Goal: Information Seeking & Learning: Check status

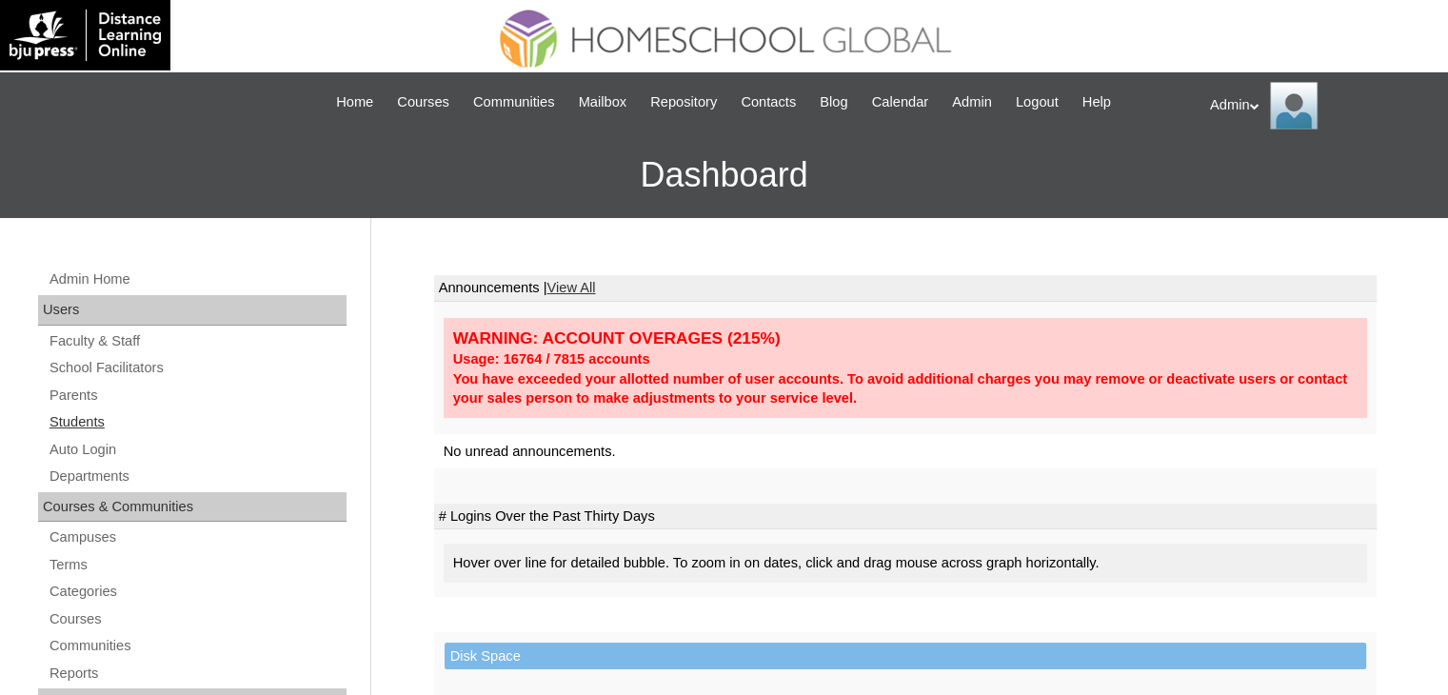
click at [81, 418] on link "Students" at bounding box center [197, 422] width 299 height 24
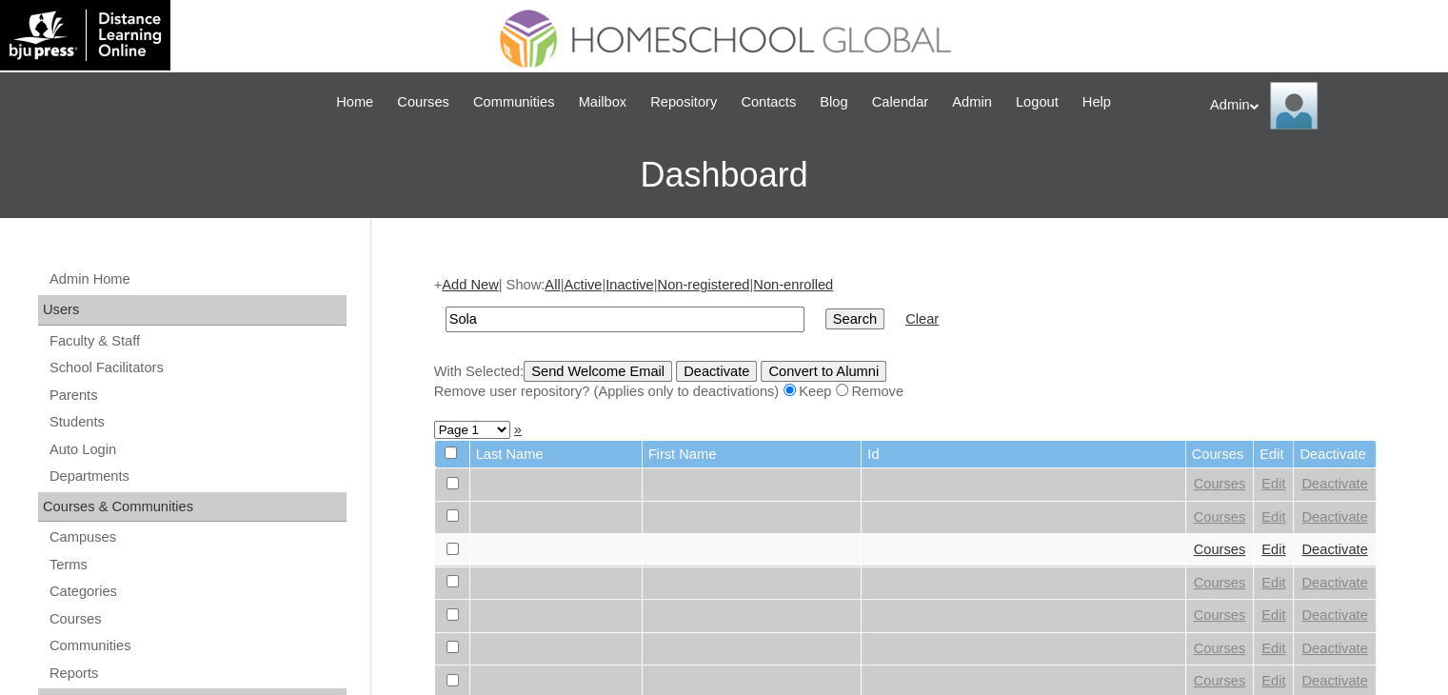
type input "Sola"
click at [825, 321] on input "Search" at bounding box center [854, 318] width 59 height 21
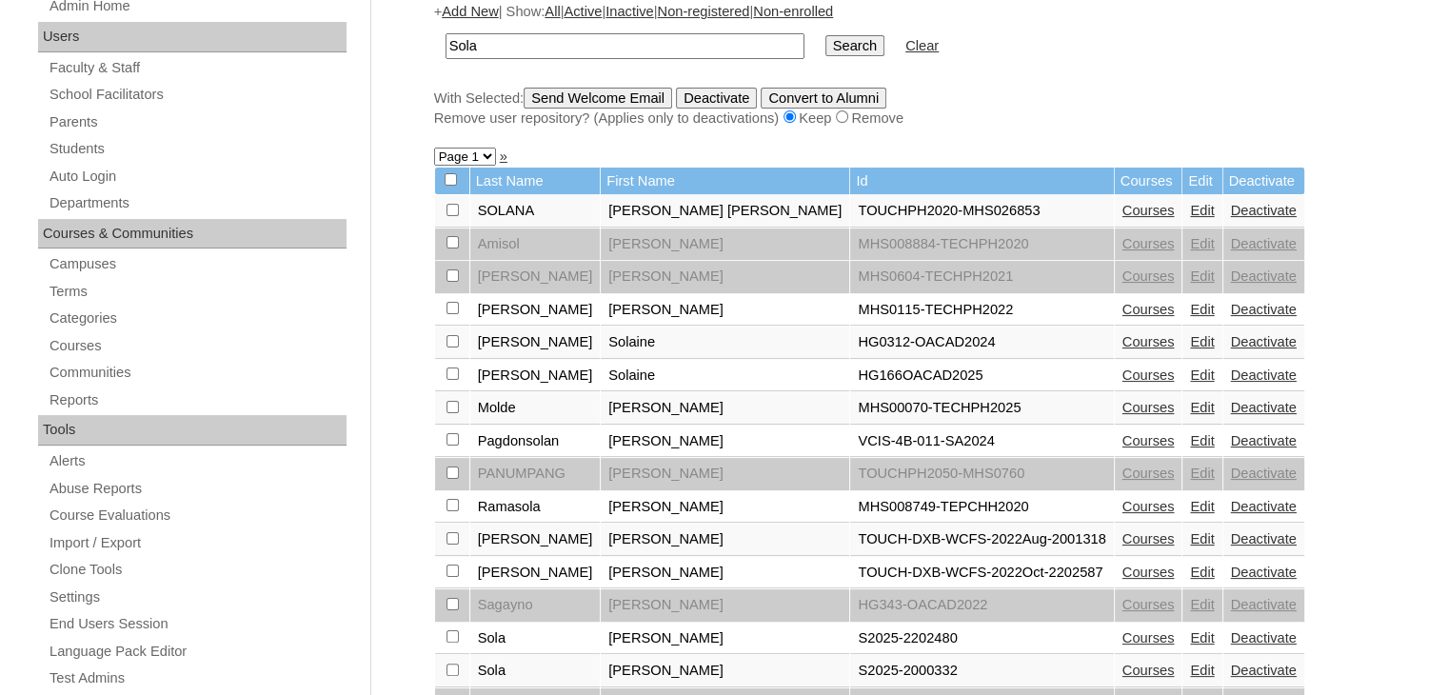
scroll to position [328, 0]
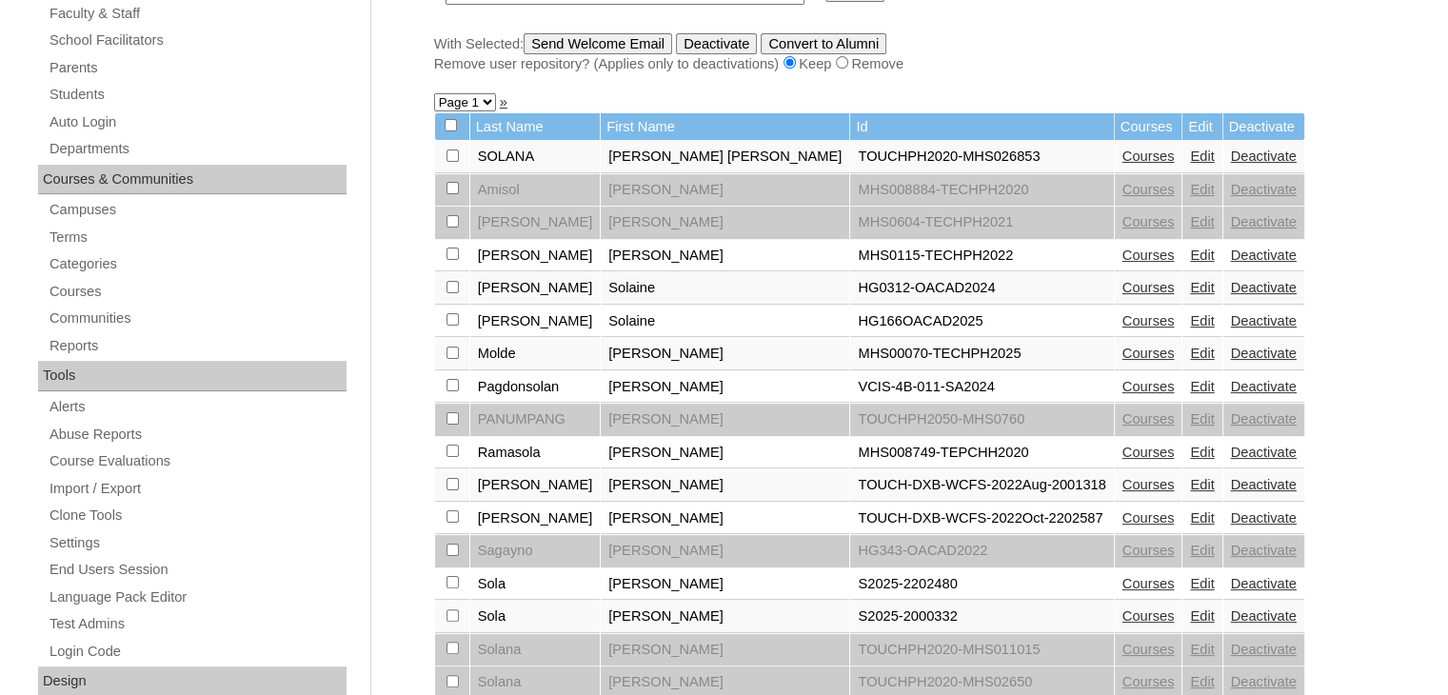
click at [1123, 579] on link "Courses" at bounding box center [1149, 583] width 52 height 15
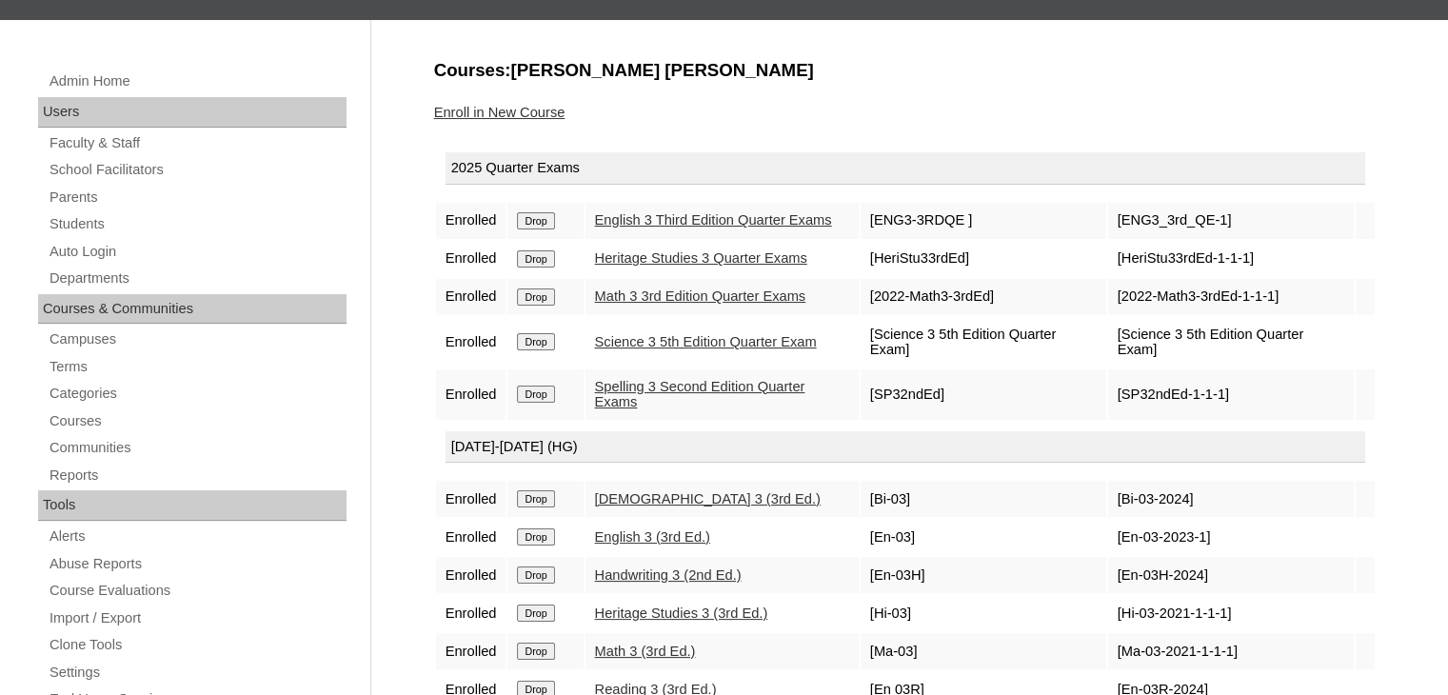
scroll to position [217, 0]
